Goal: Task Accomplishment & Management: Manage account settings

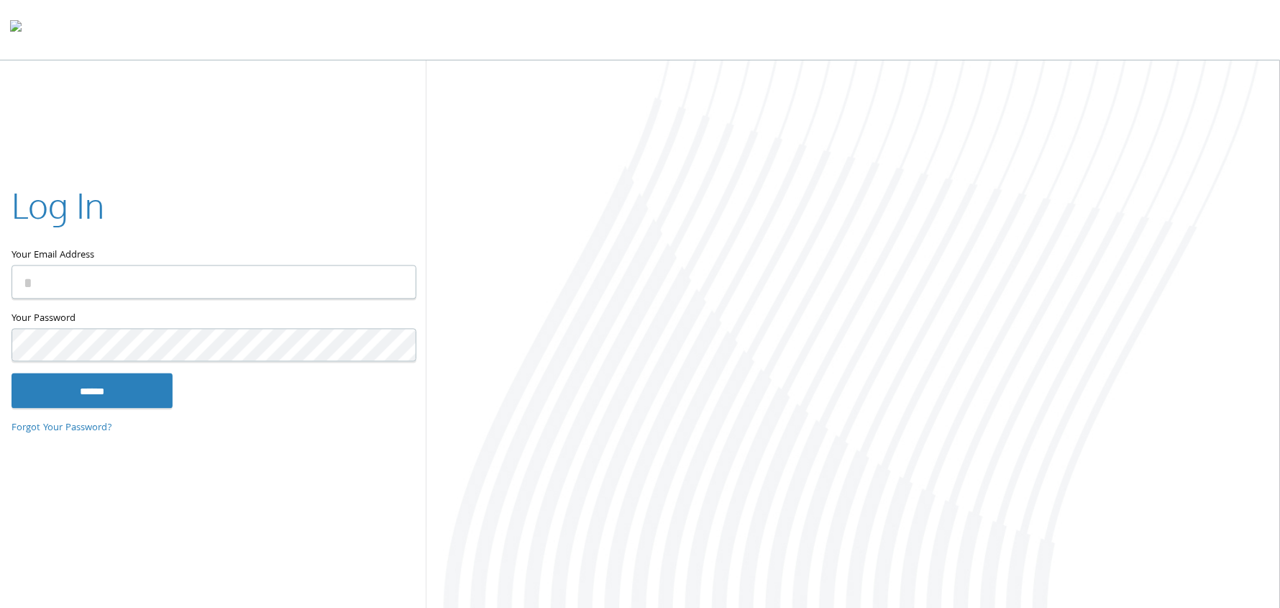
type input "**********"
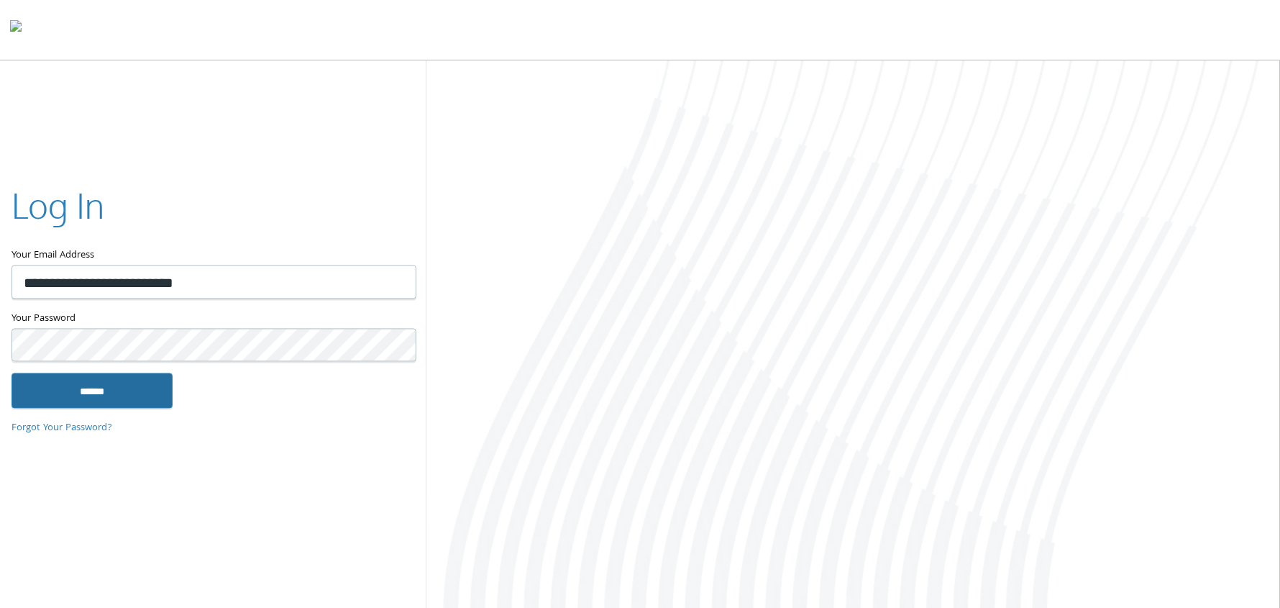
click at [92, 391] on input "******" at bounding box center [92, 390] width 161 height 35
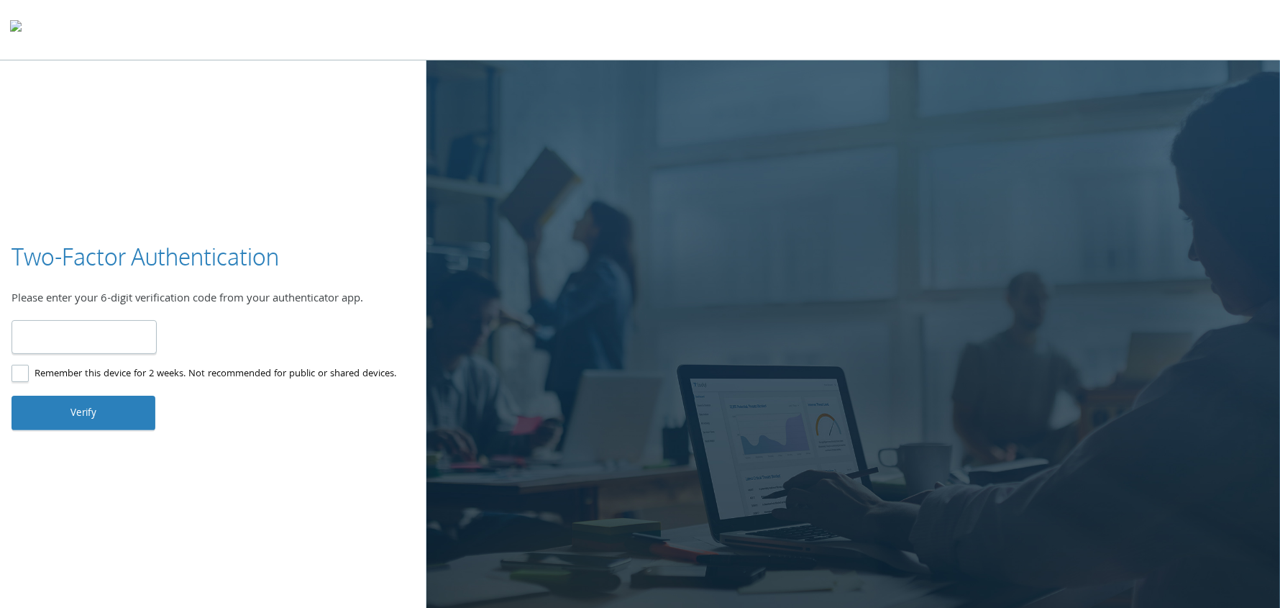
type input "******"
